Goal: Information Seeking & Learning: Learn about a topic

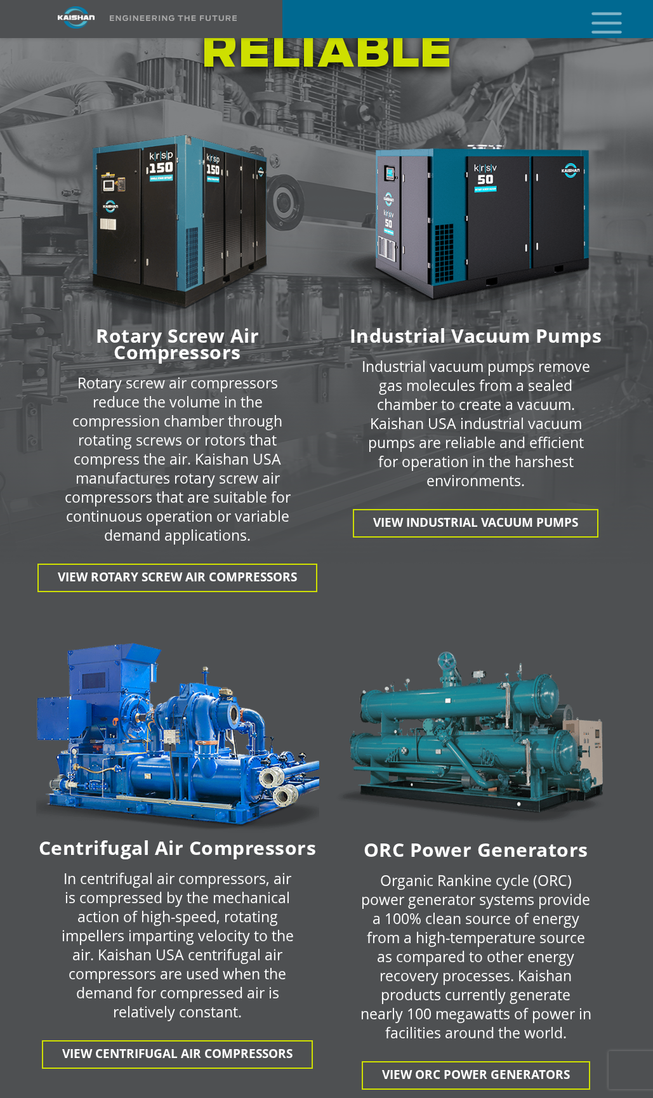
scroll to position [1904, 0]
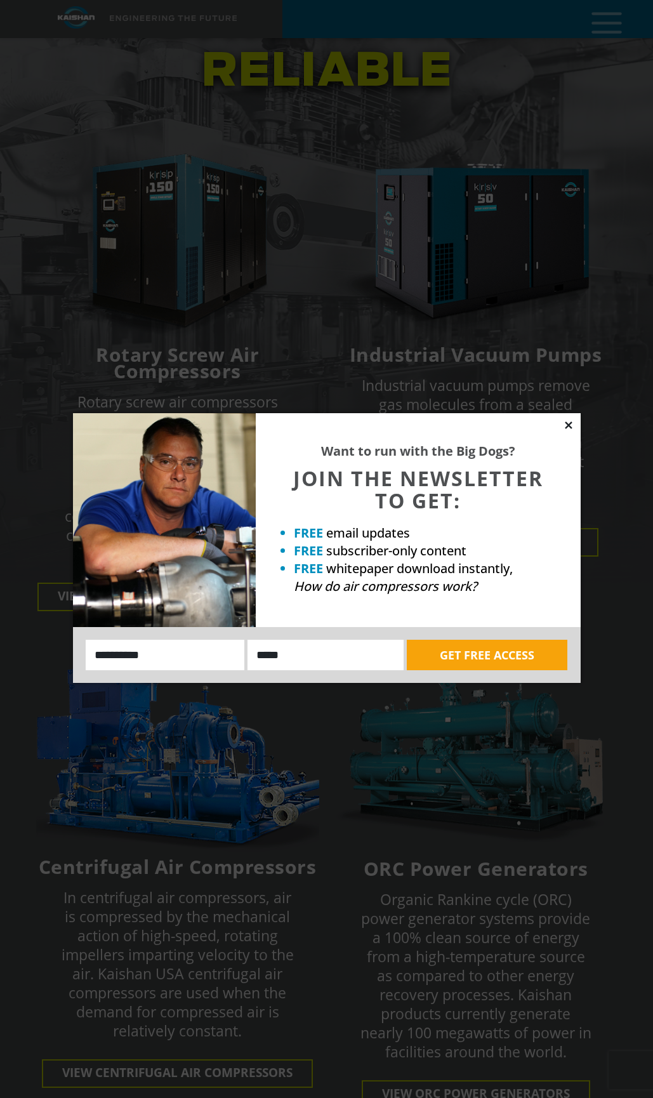
click at [572, 426] on icon at bounding box center [568, 424] width 11 height 11
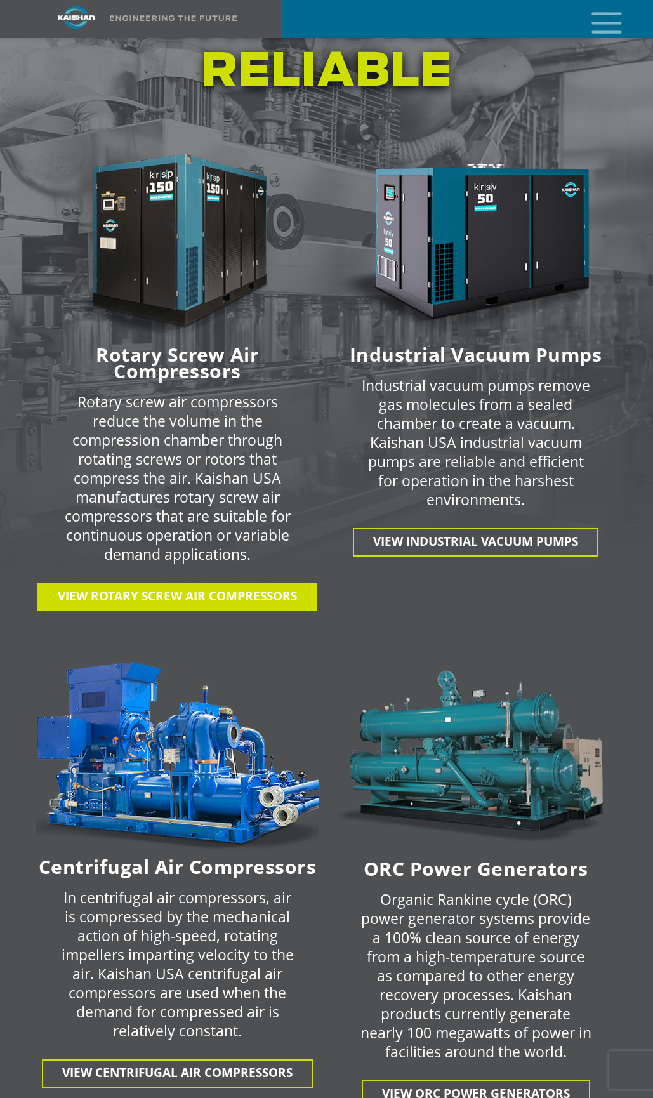
click at [296, 588] on span "View Rotary Screw Air Compressors" at bounding box center [177, 596] width 239 height 16
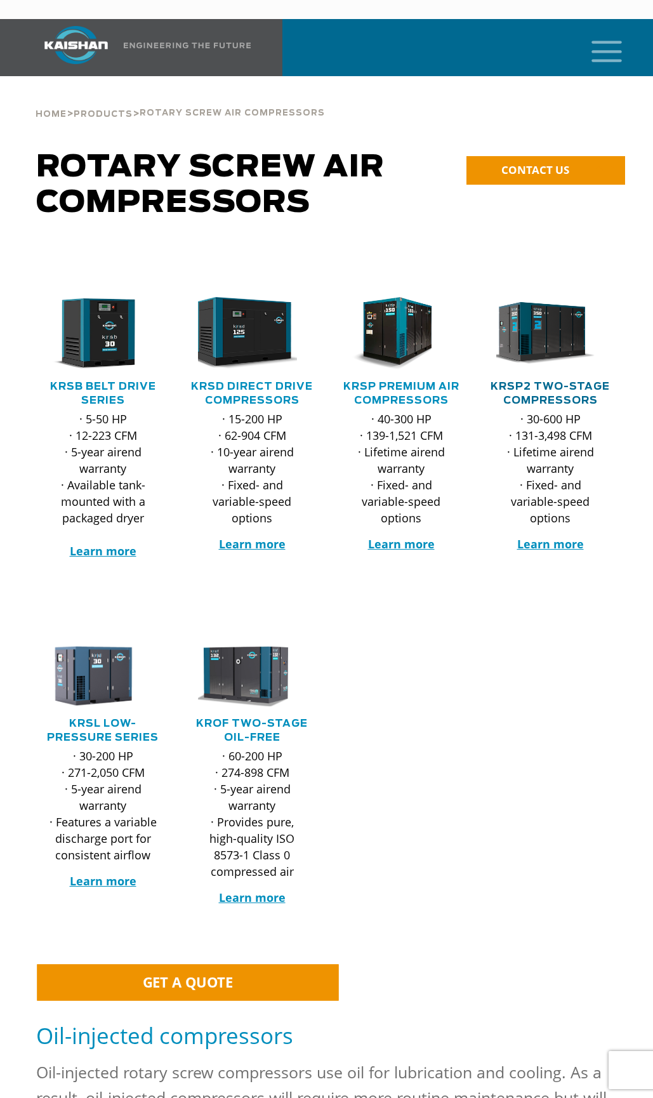
click at [537, 381] on link "KRSP2 Two-Stage Compressors" at bounding box center [550, 393] width 119 height 24
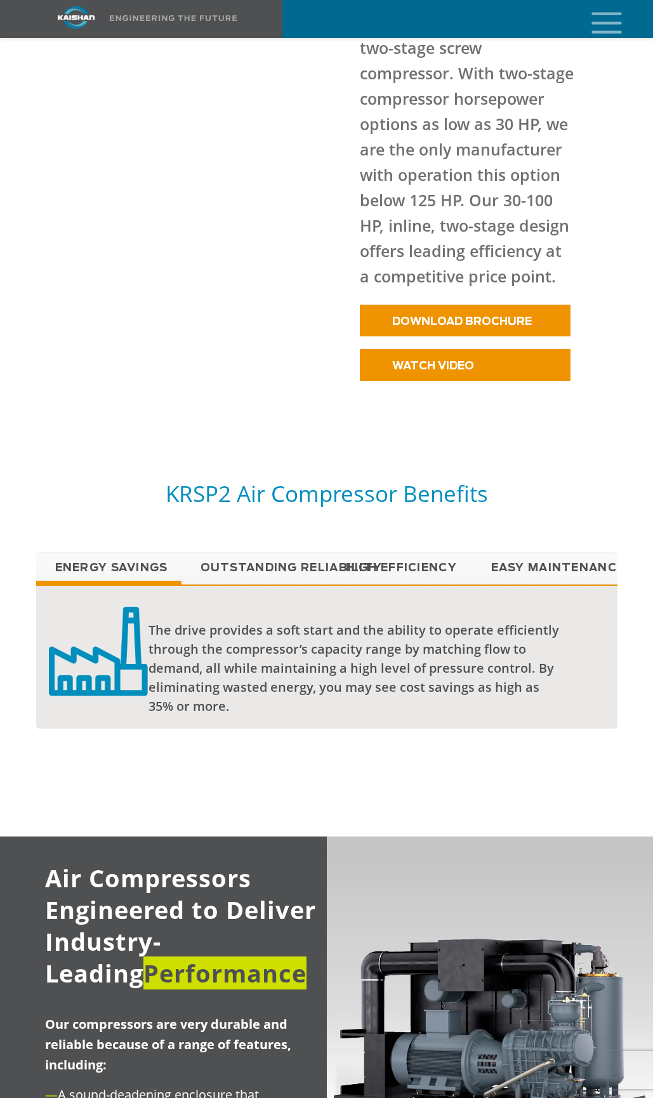
scroll to position [888, 0]
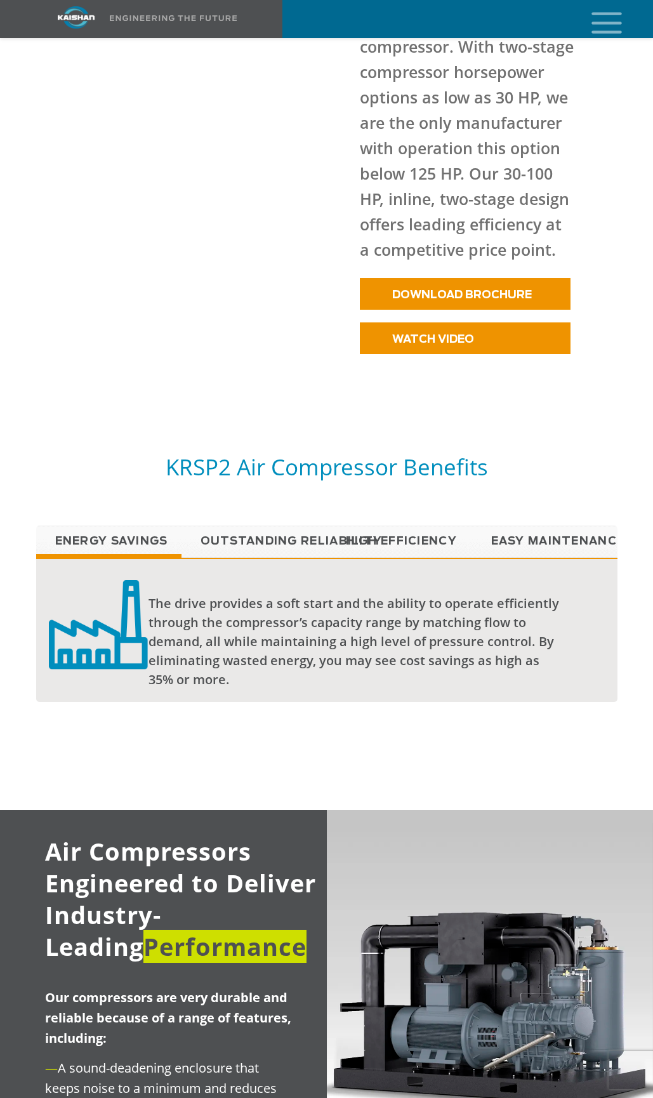
click at [584, 525] on link "Easy Maintenance" at bounding box center [544, 541] width 145 height 32
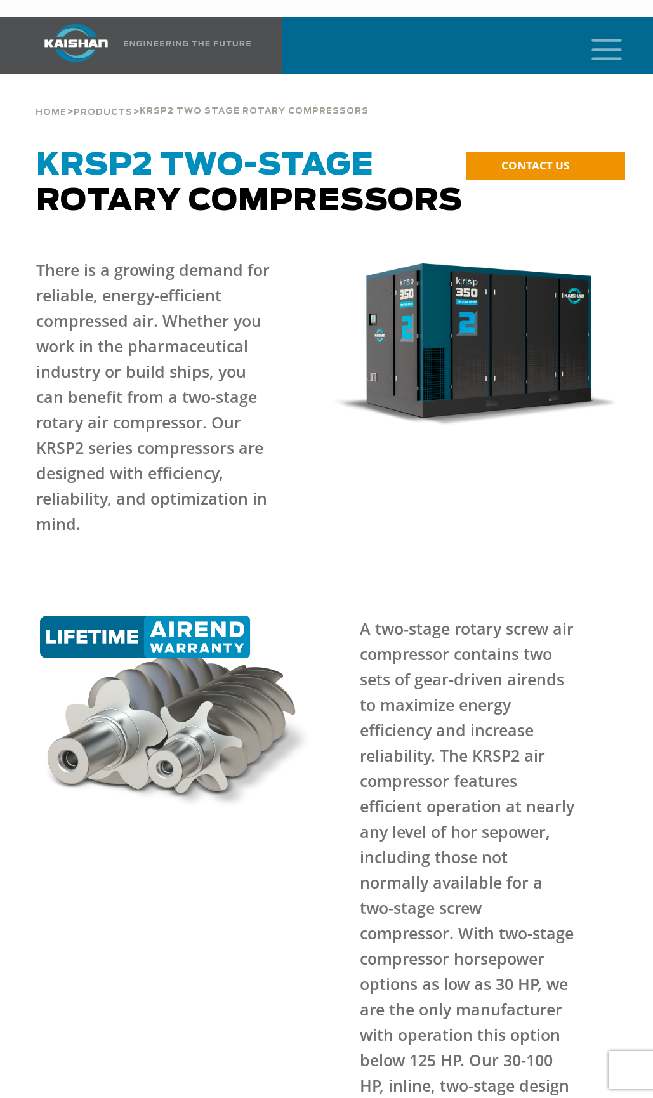
scroll to position [0, 0]
